Goal: Task Accomplishment & Management: Manage account settings

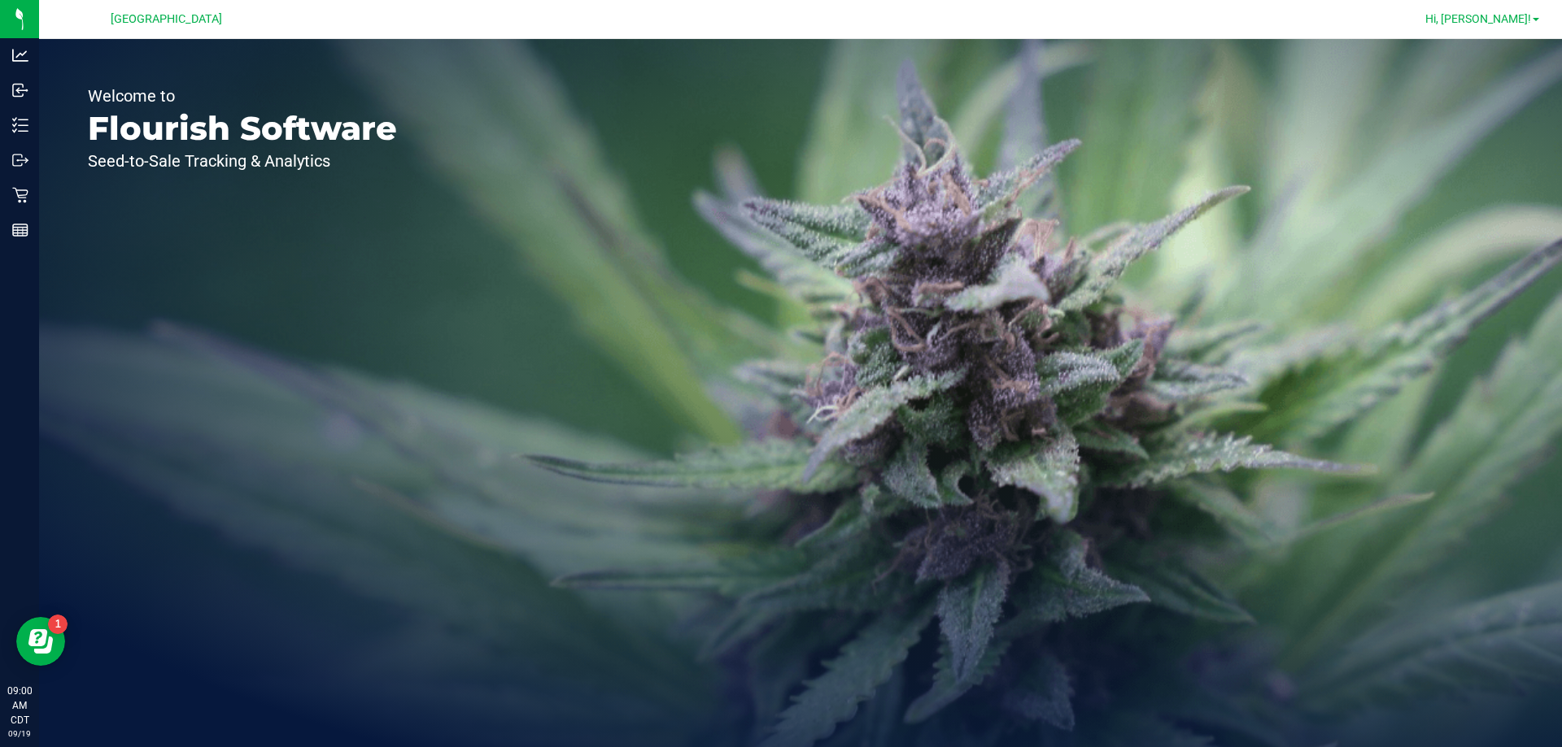
click at [1531, 15] on link "Hi, [PERSON_NAME]!" at bounding box center [1481, 19] width 127 height 17
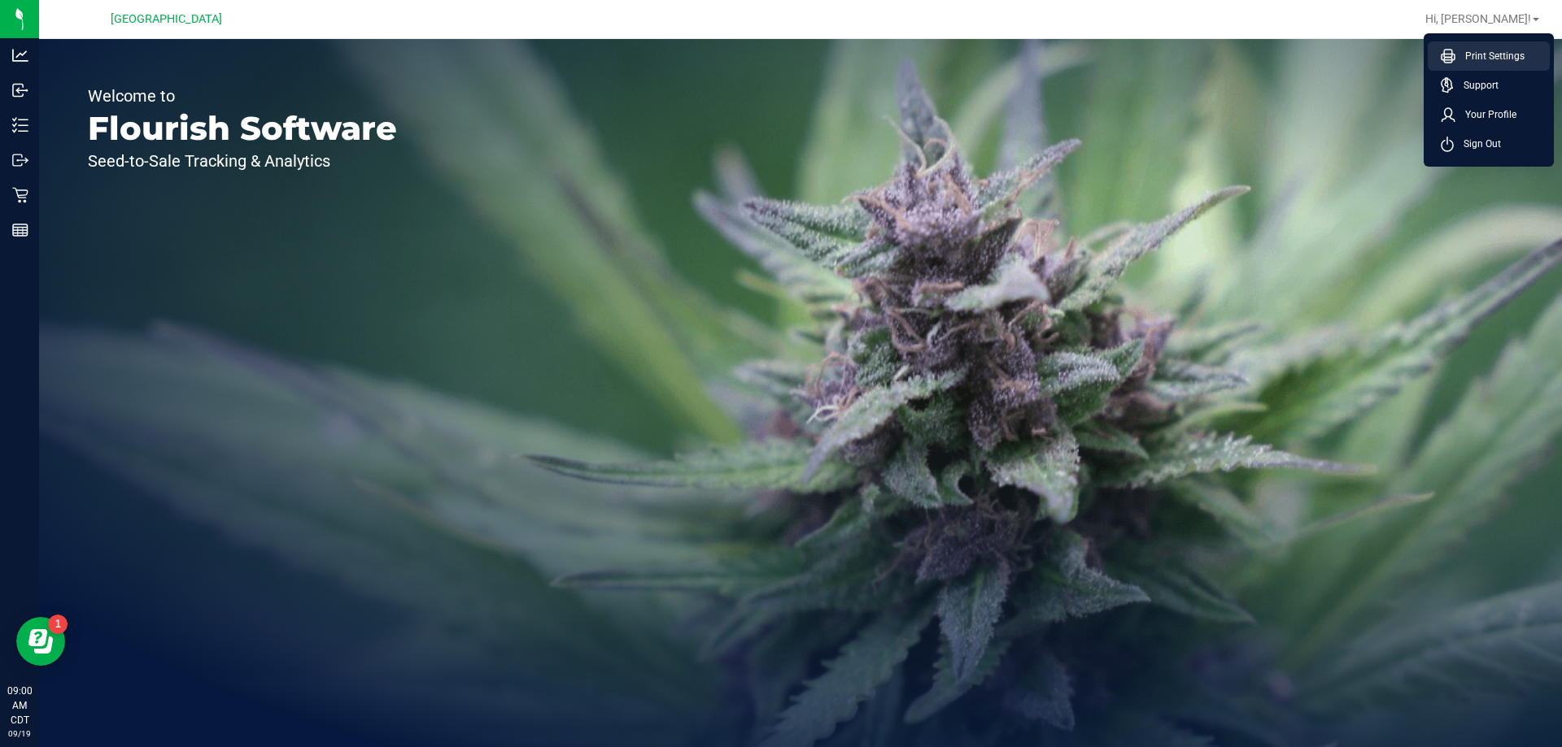
click at [1489, 50] on span "Print Settings" at bounding box center [1489, 56] width 69 height 16
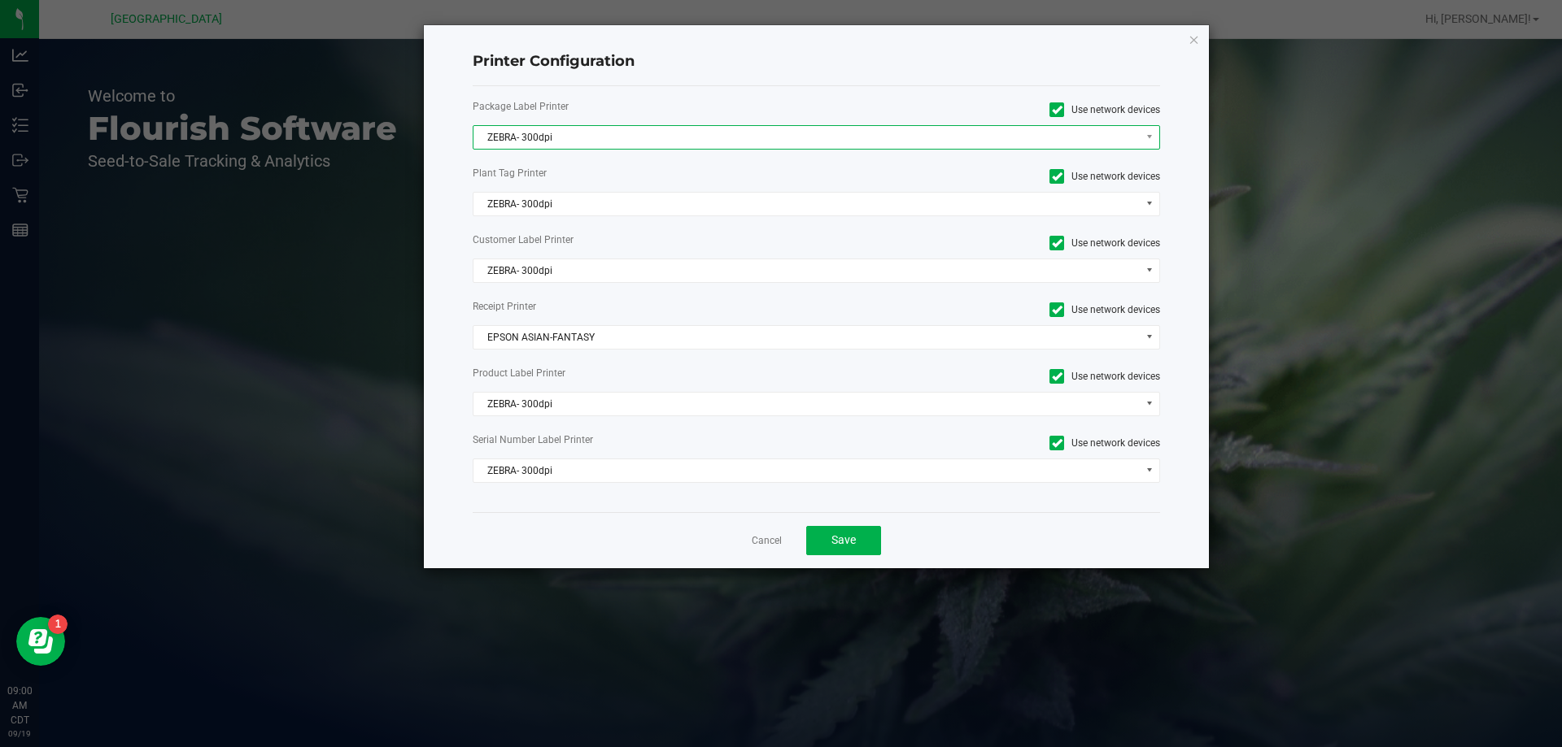
click at [543, 139] on span "ZEBRA- 300dpi" at bounding box center [806, 137] width 666 height 23
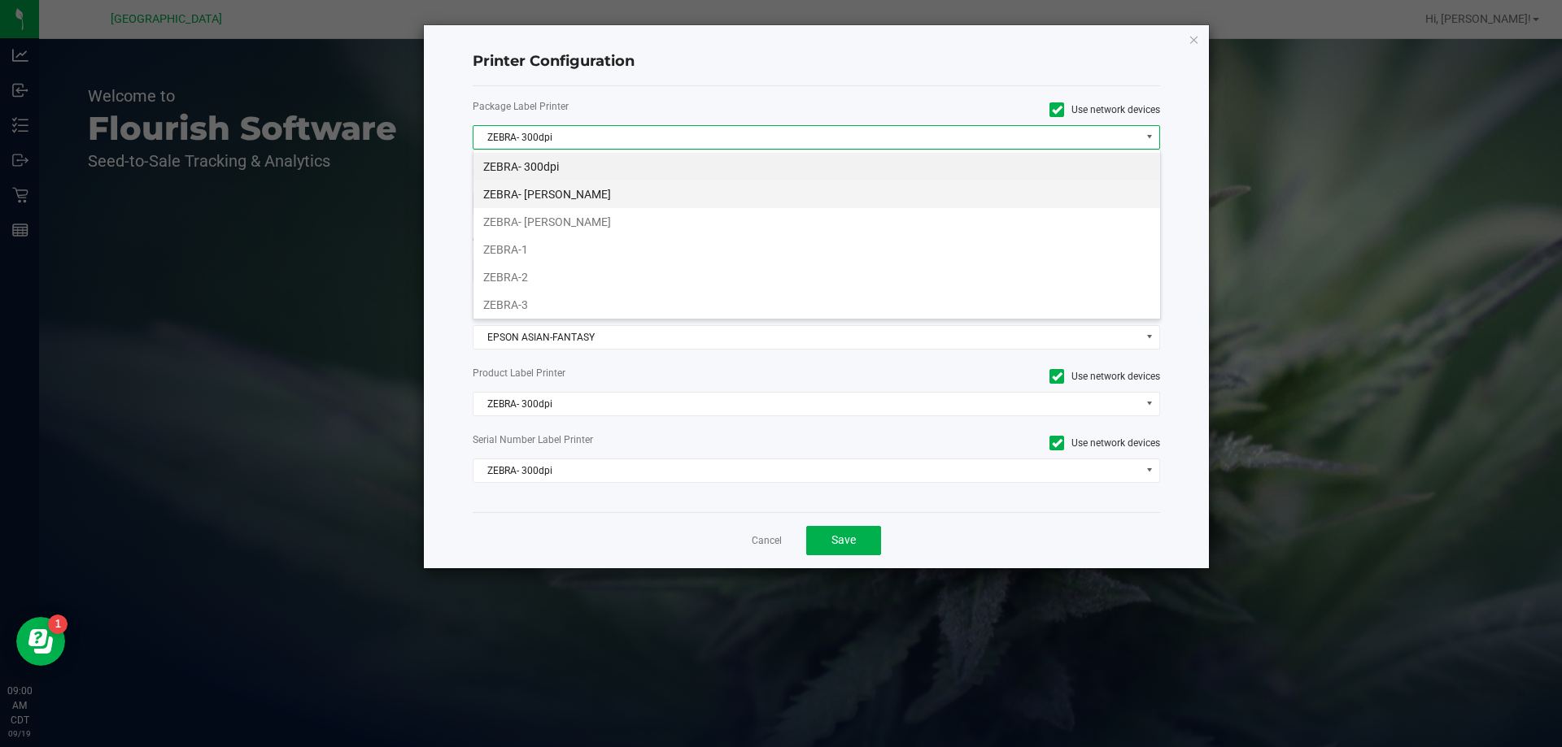
scroll to position [24, 687]
click at [555, 187] on li "ZEBRA- [PERSON_NAME]" at bounding box center [816, 195] width 686 height 28
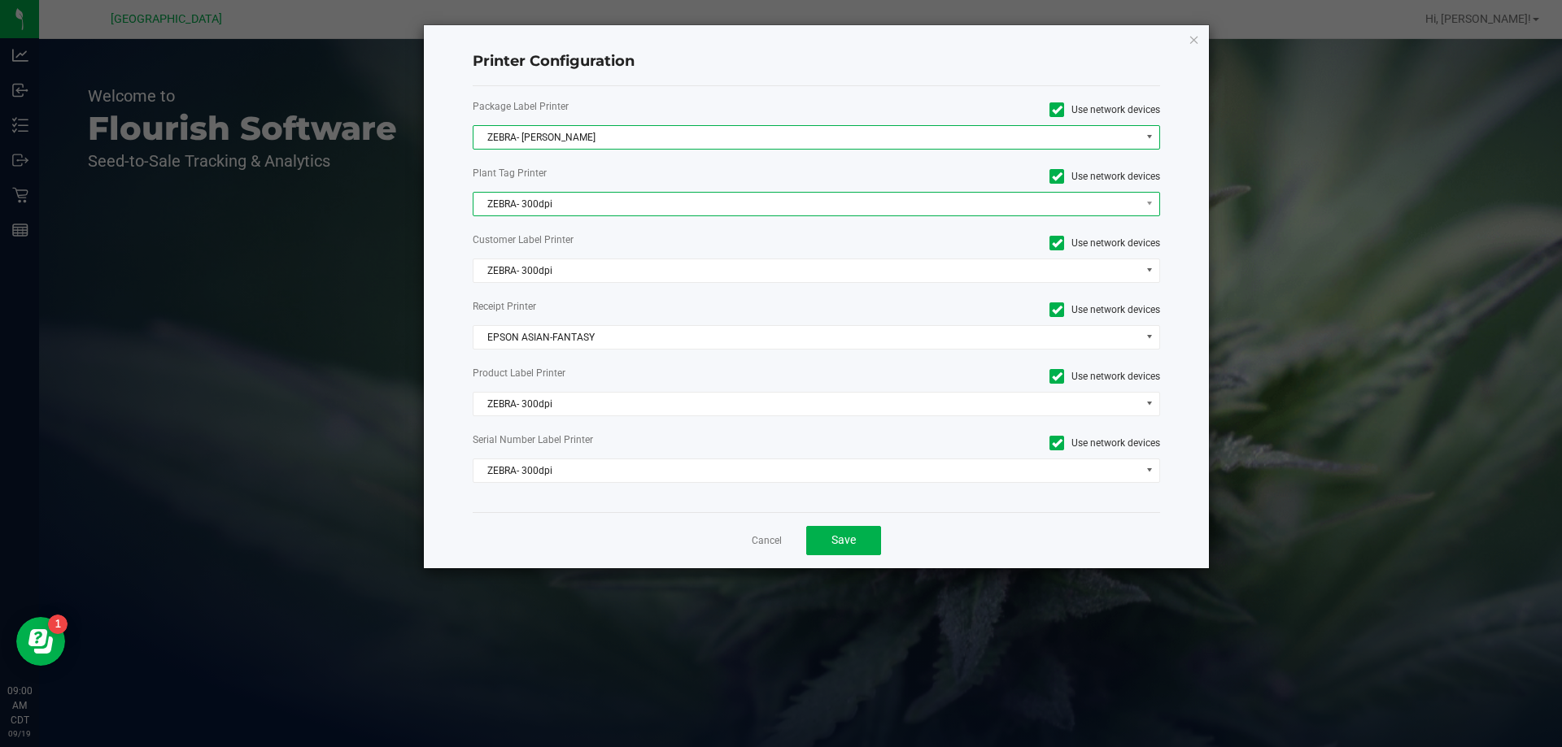
click at [581, 201] on span "ZEBRA- 300dpi" at bounding box center [806, 204] width 666 height 23
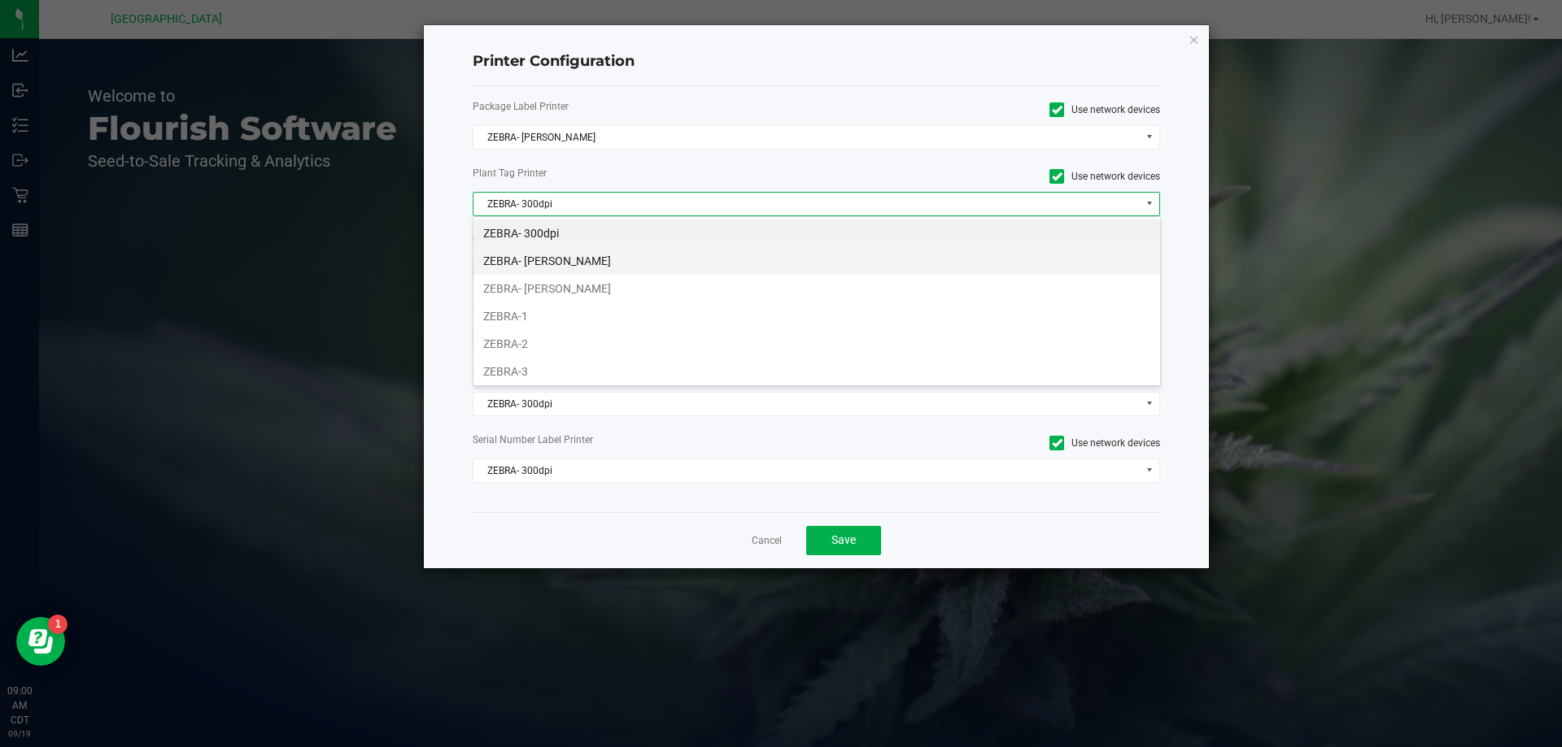
click at [582, 269] on li "ZEBRA- [PERSON_NAME]" at bounding box center [816, 261] width 686 height 28
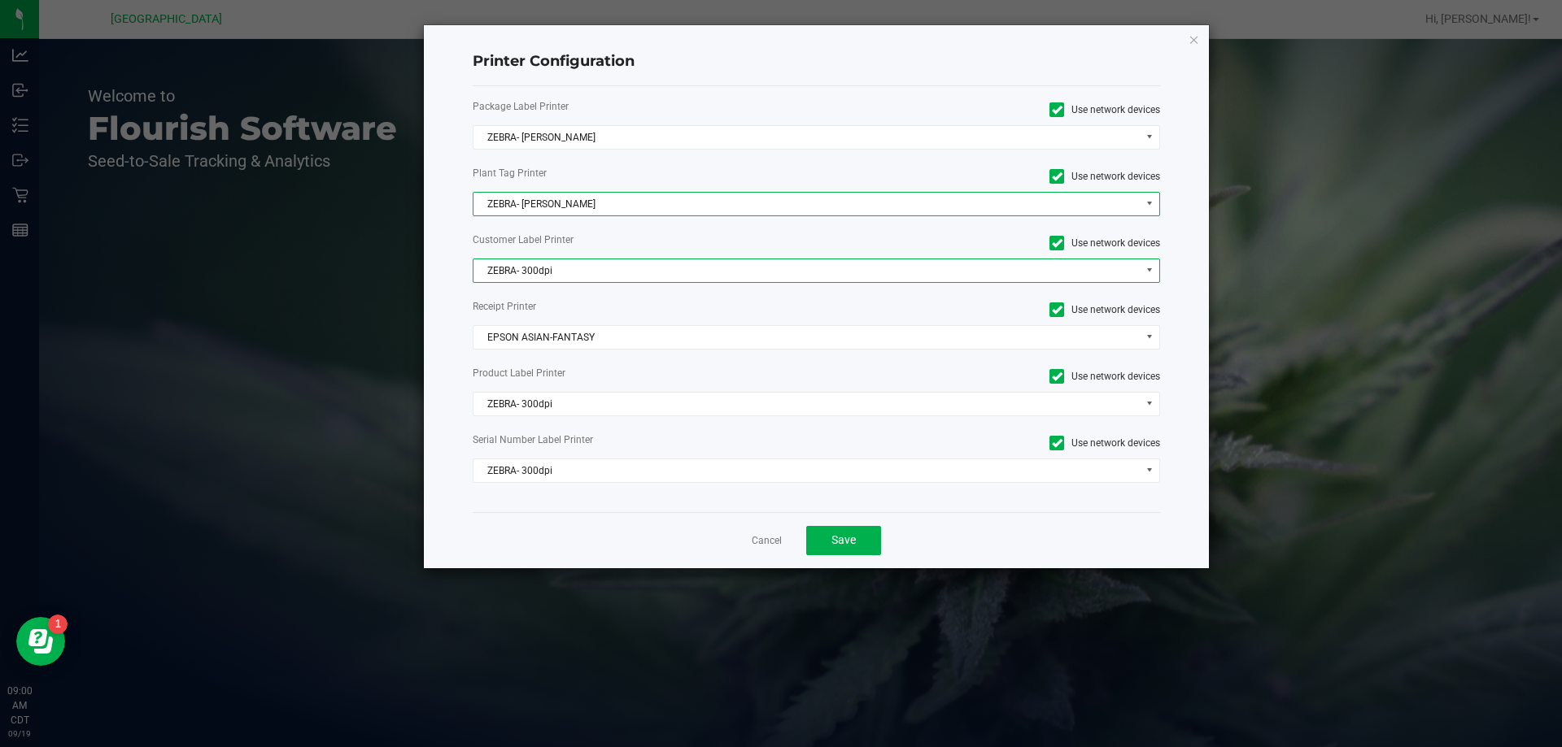
click at [597, 268] on span "ZEBRA- 300dpi" at bounding box center [806, 270] width 666 height 23
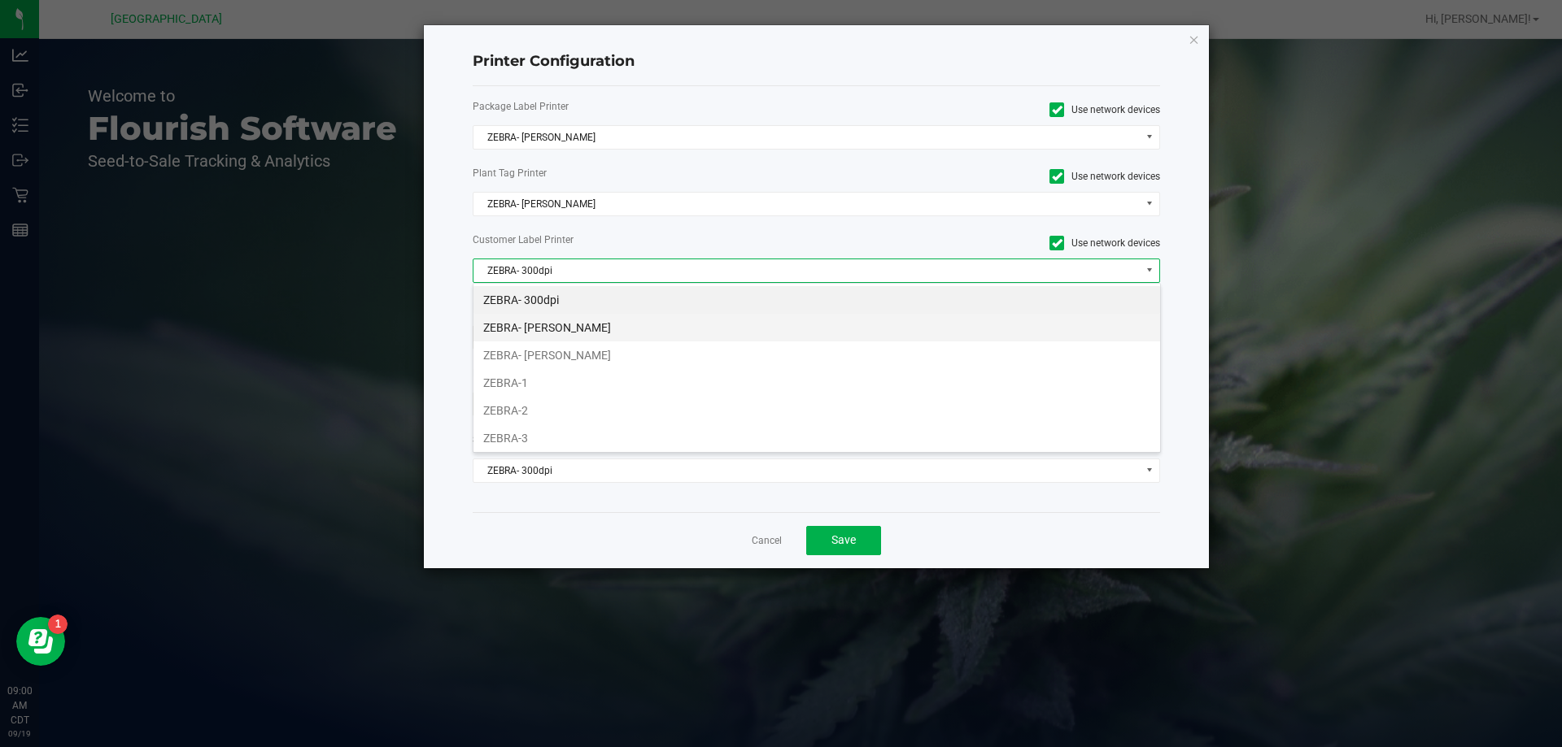
click at [583, 331] on li "ZEBRA- [PERSON_NAME]" at bounding box center [816, 328] width 686 height 28
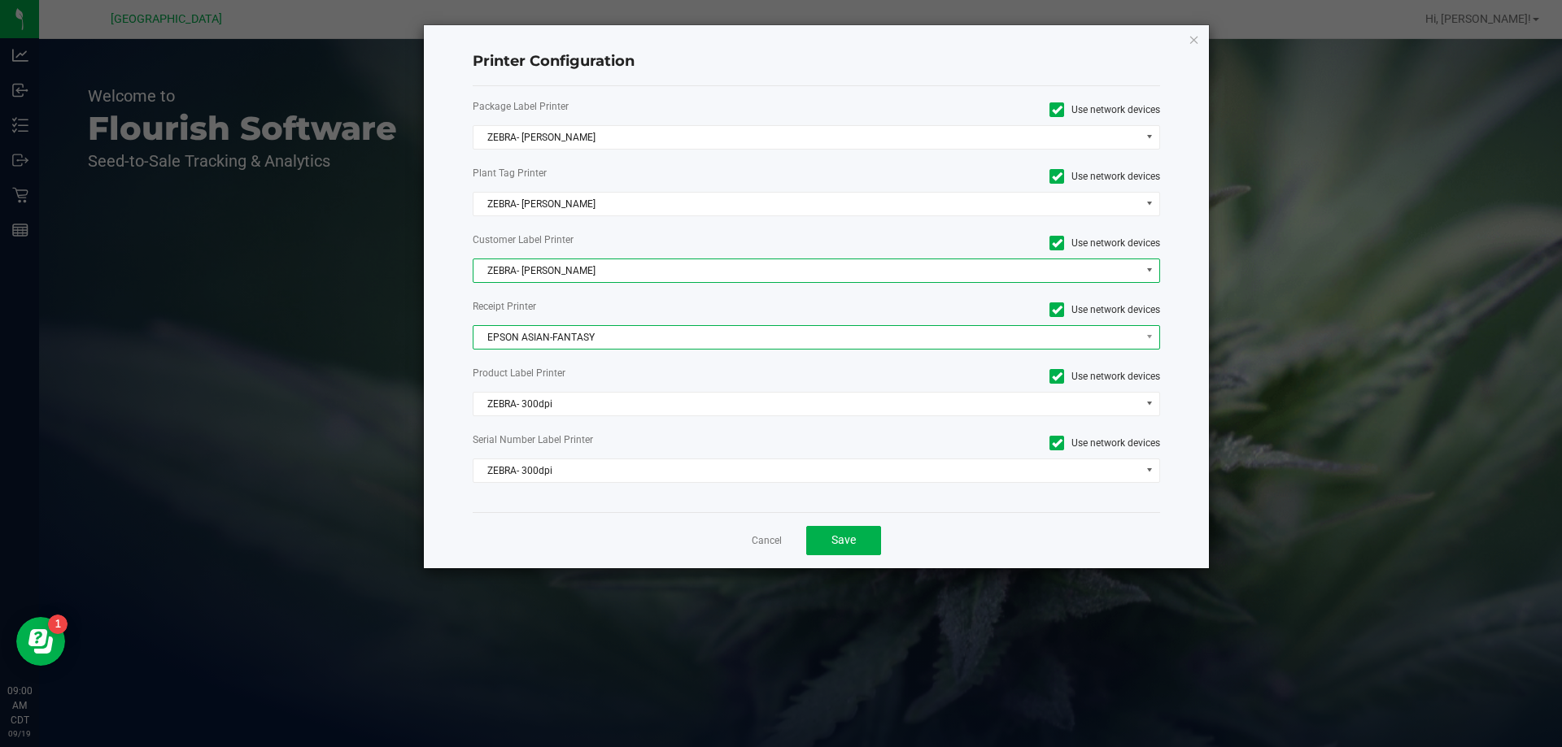
click at [606, 336] on span "EPSON ASIAN-FANTASY" at bounding box center [806, 337] width 666 height 23
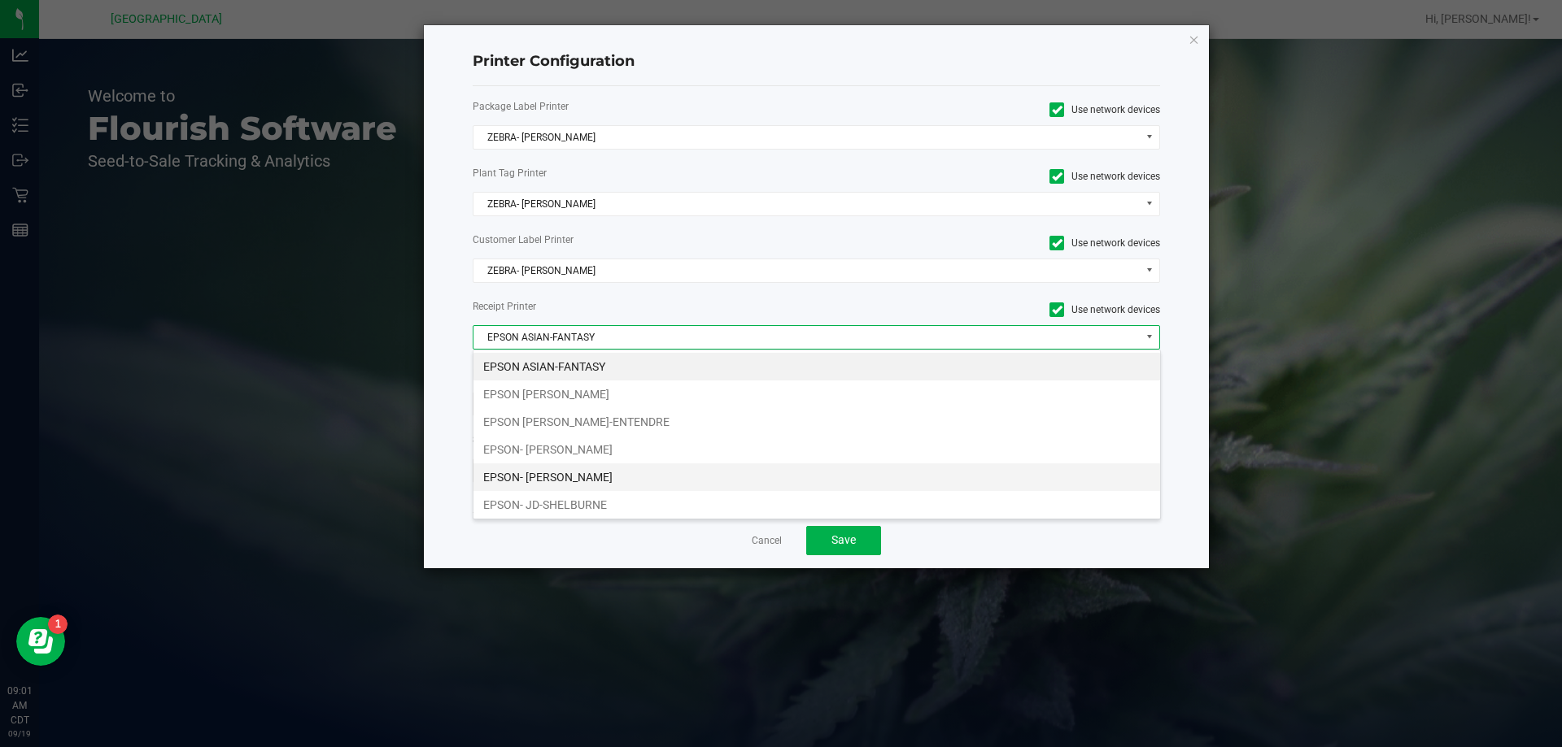
click at [603, 483] on li "EPSON- [PERSON_NAME]" at bounding box center [816, 478] width 686 height 28
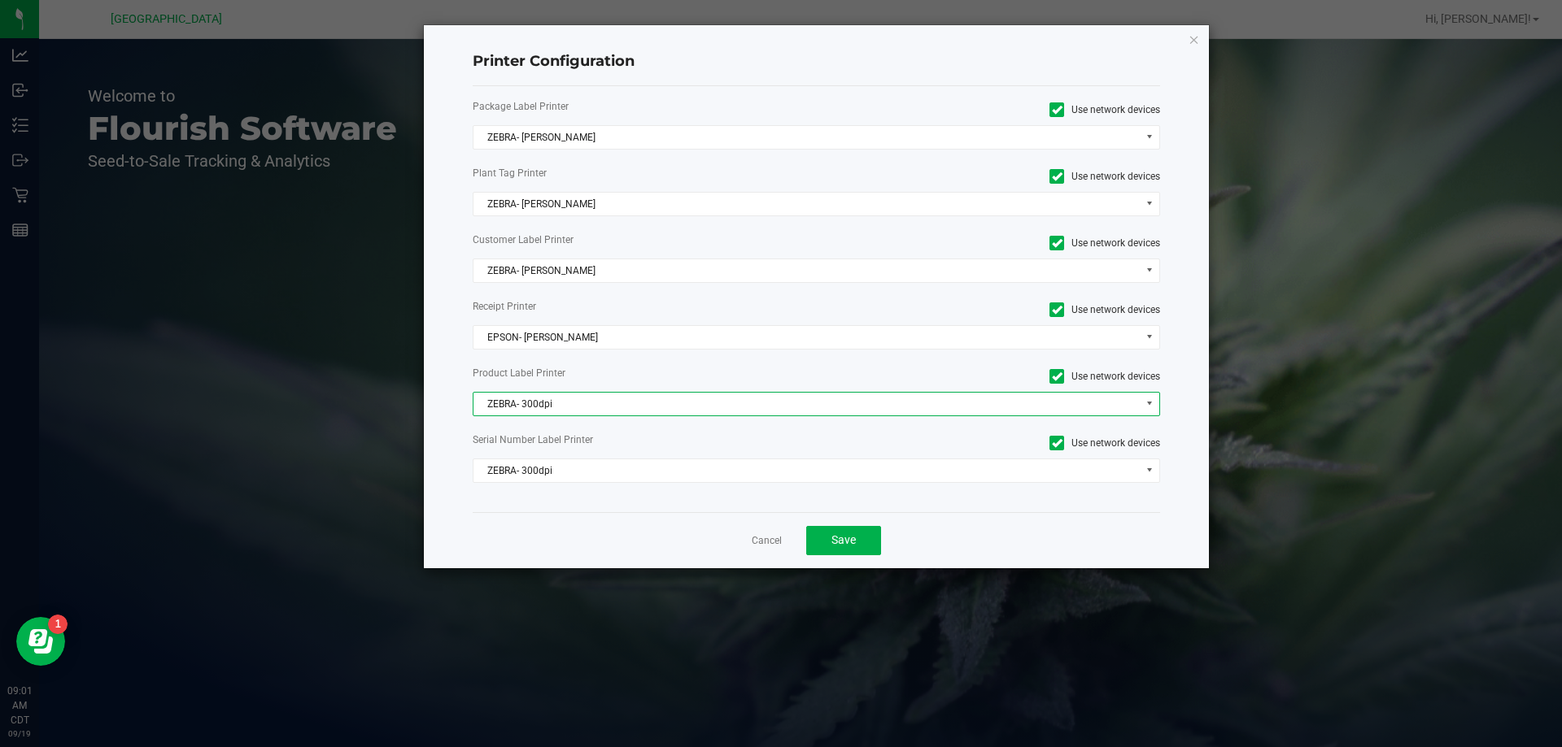
click at [582, 410] on span "ZEBRA- 300dpi" at bounding box center [806, 404] width 666 height 23
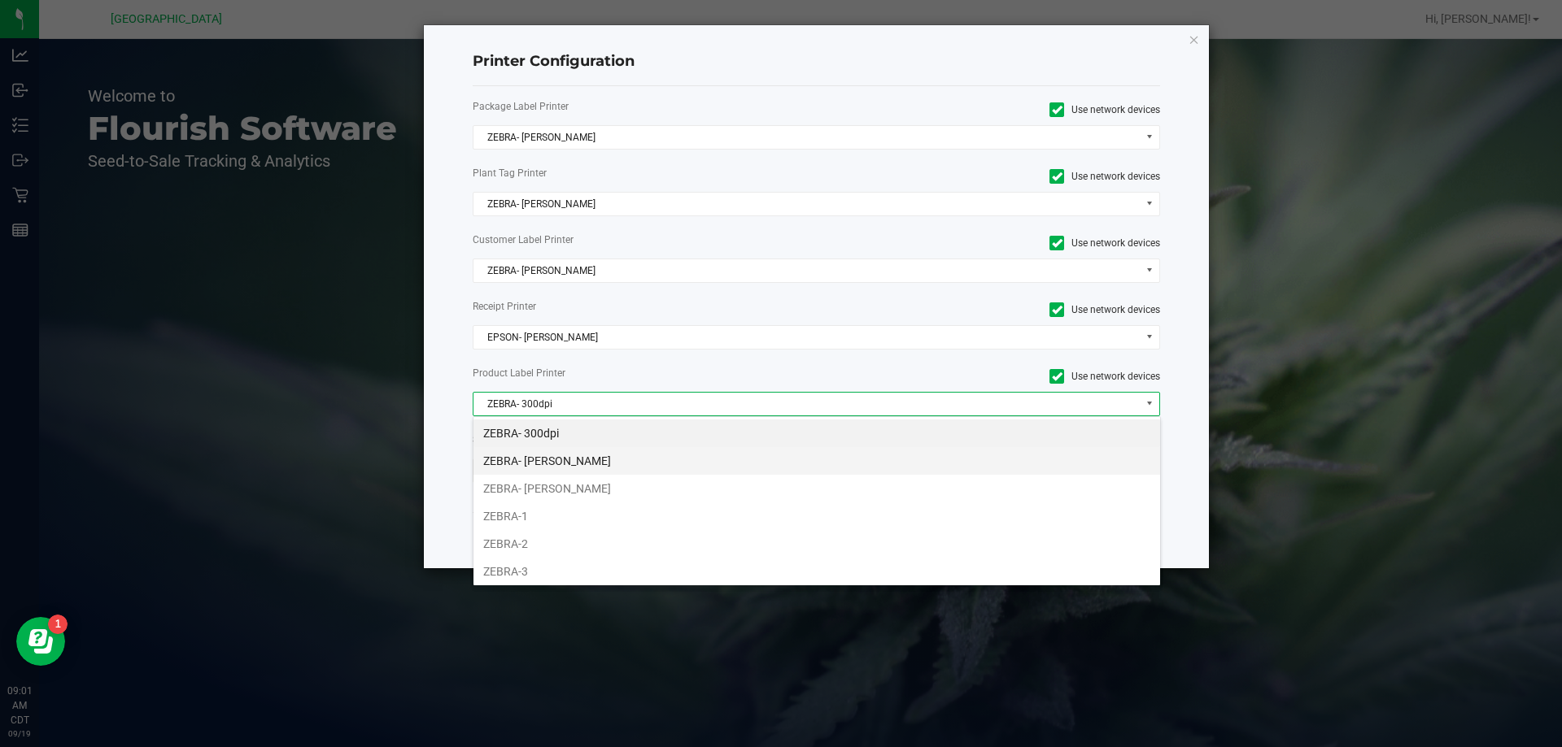
click at [599, 460] on li "ZEBRA- [PERSON_NAME]" at bounding box center [816, 461] width 686 height 28
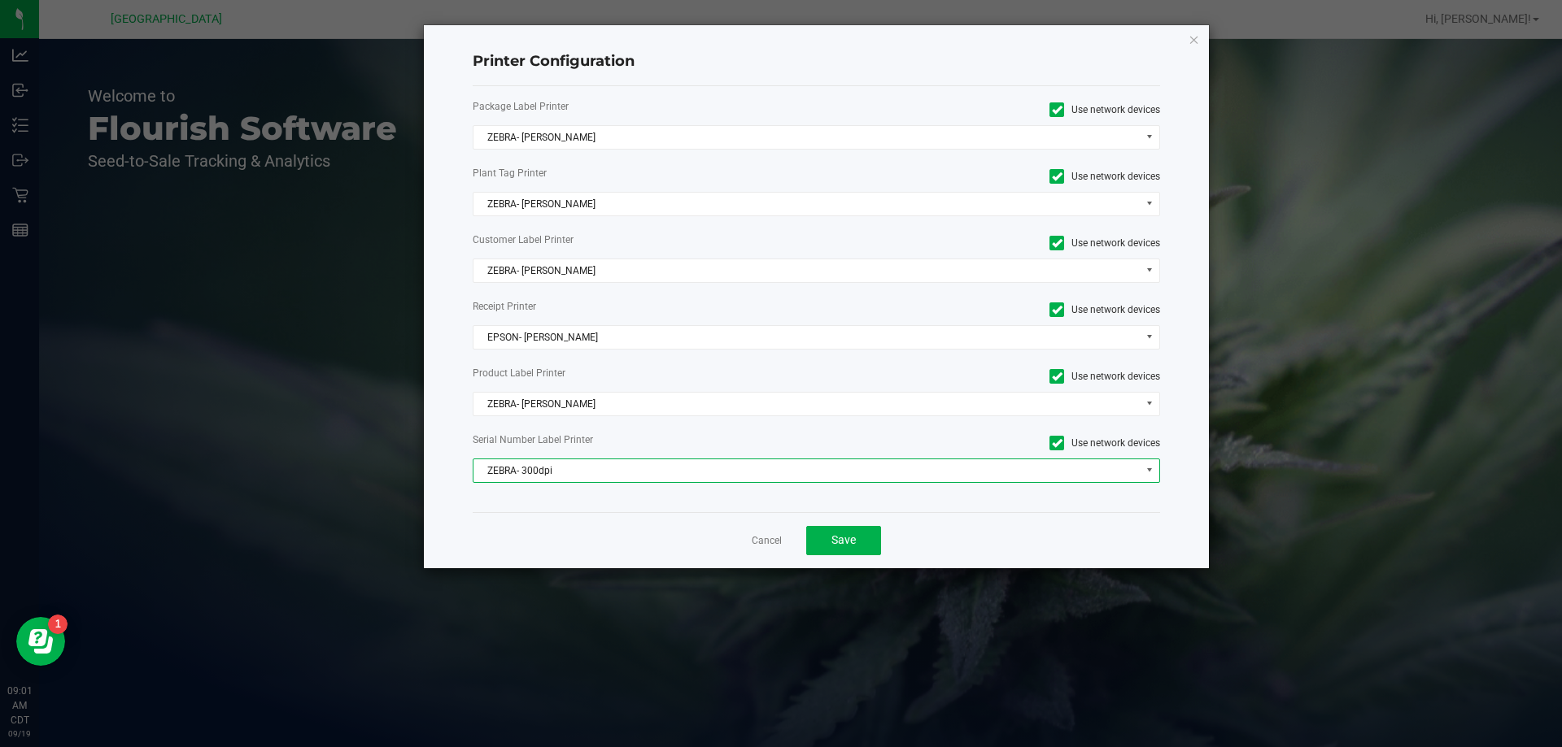
click at [597, 472] on span "ZEBRA- 300dpi" at bounding box center [806, 471] width 666 height 23
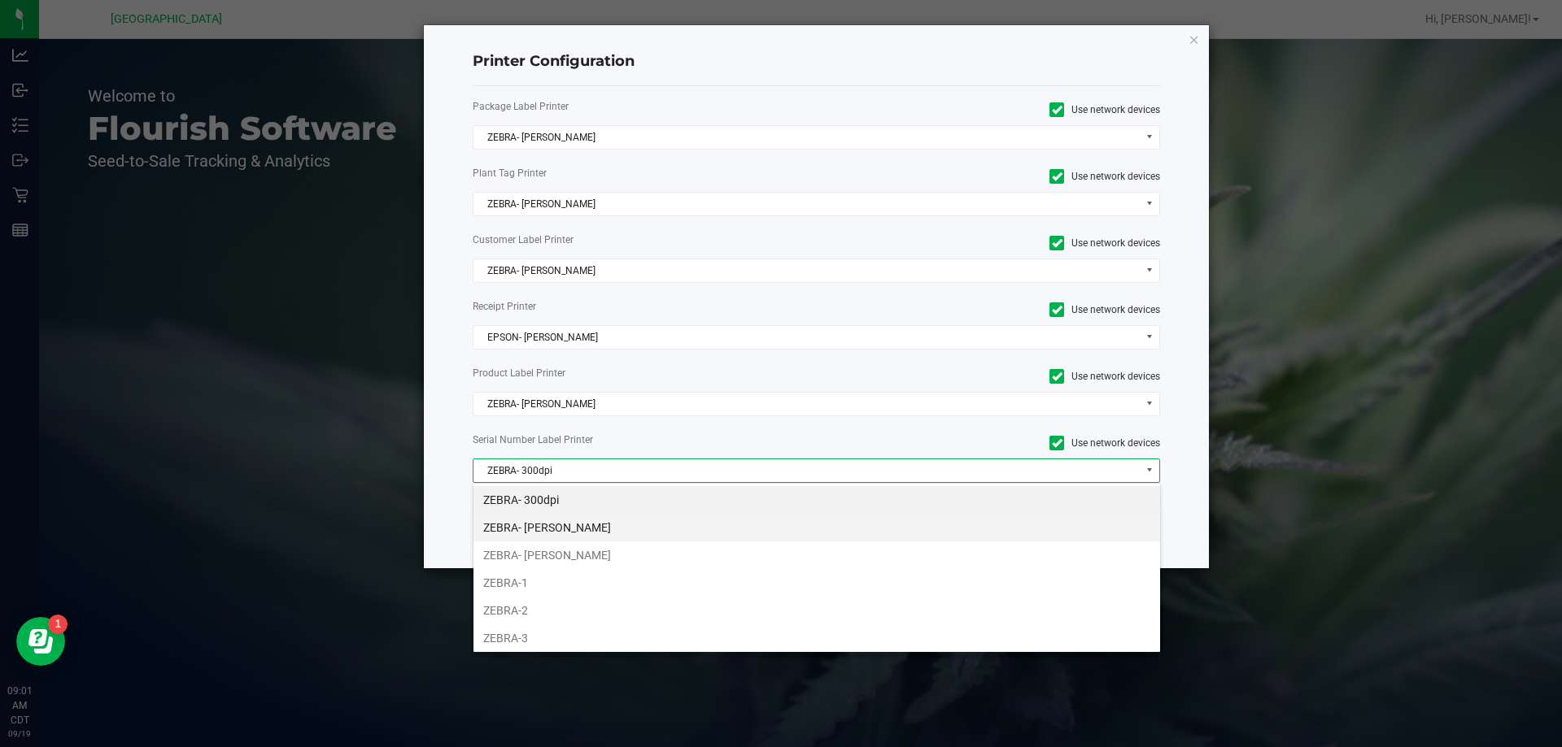
click at [603, 538] on li "ZEBRA- [PERSON_NAME]" at bounding box center [816, 528] width 686 height 28
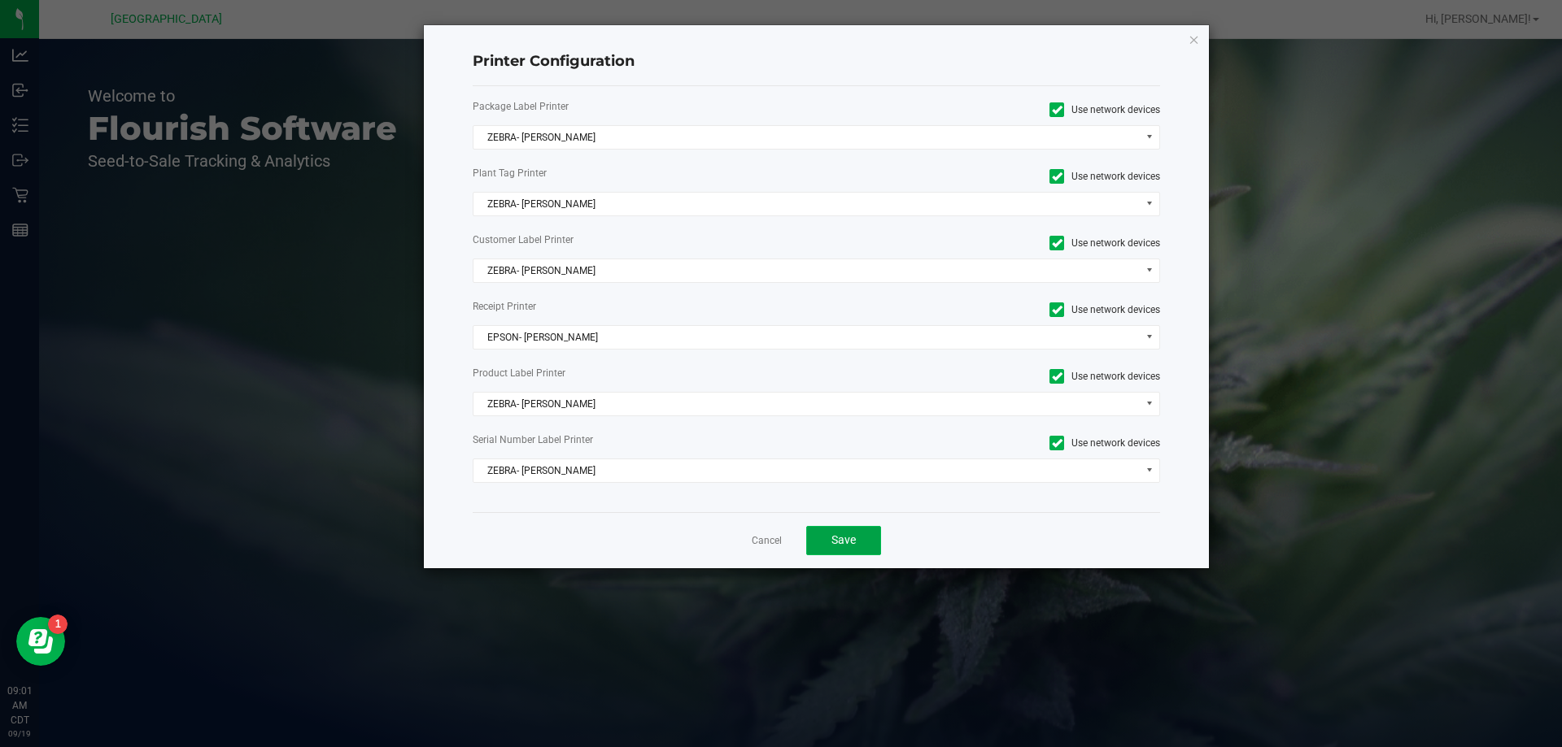
click at [862, 536] on button "Save" at bounding box center [843, 540] width 75 height 29
